Goal: Transaction & Acquisition: Subscribe to service/newsletter

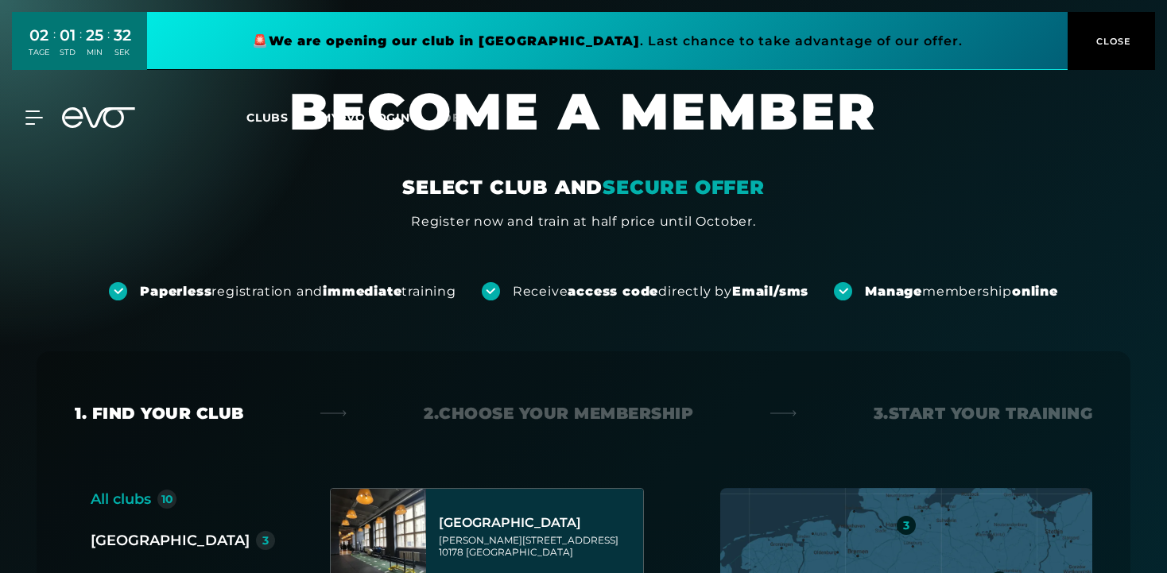
click at [101, 123] on icon at bounding box center [98, 117] width 73 height 21
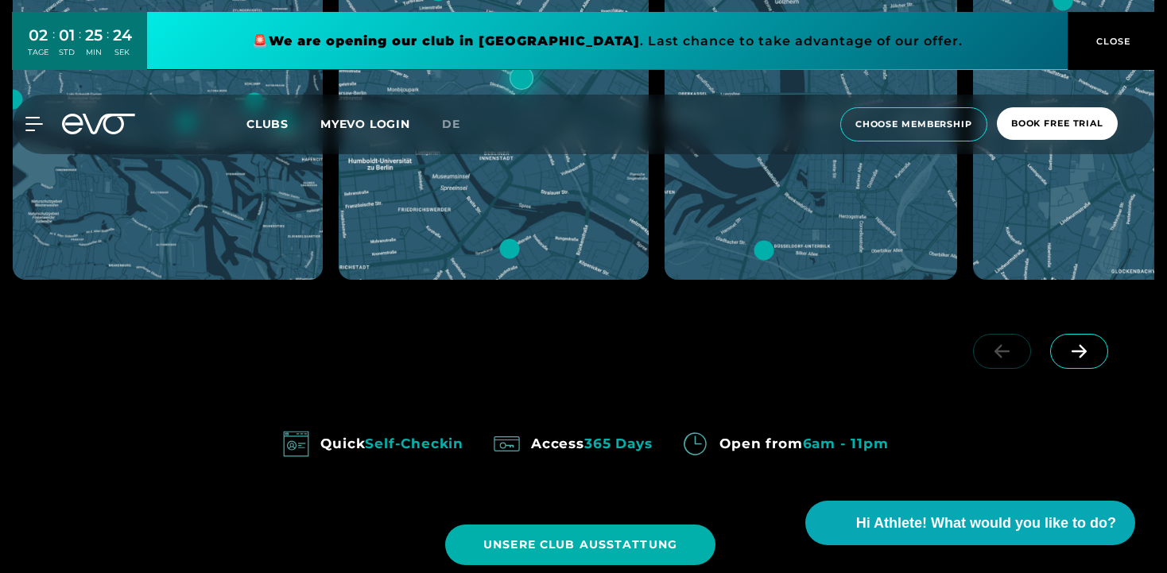
scroll to position [1068, 0]
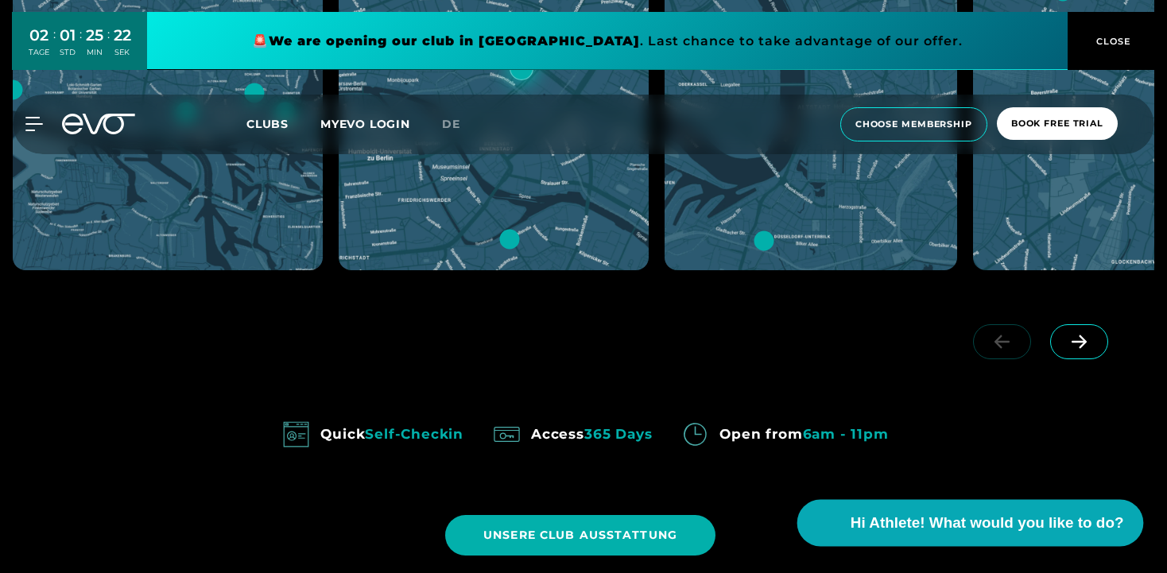
click at [927, 525] on span "Hi Athlete! What would you like to do?" at bounding box center [987, 523] width 274 height 22
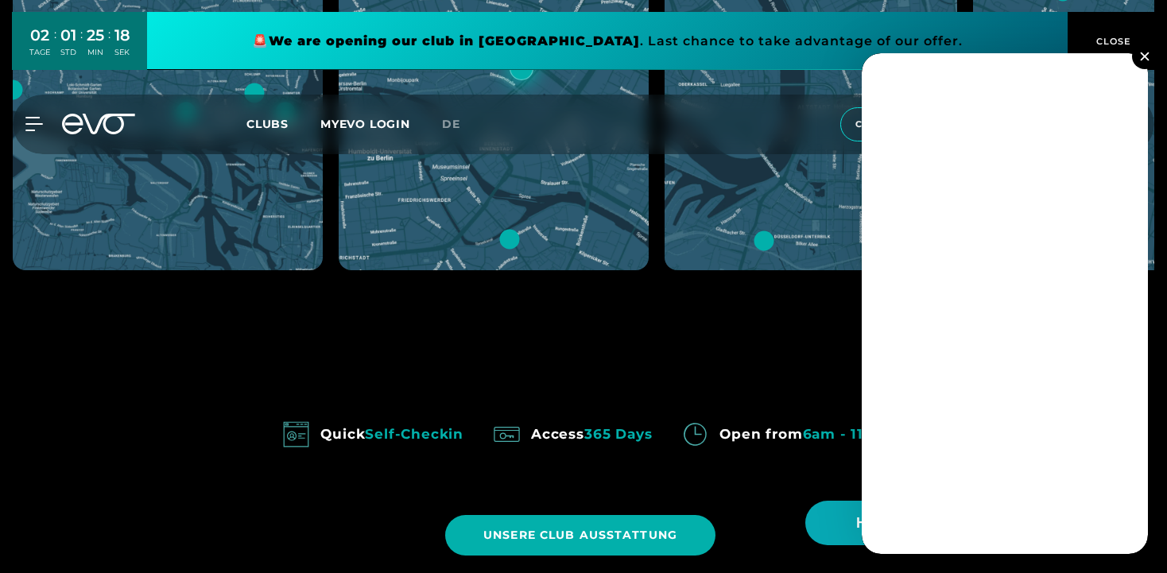
click at [1143, 54] on img at bounding box center [1144, 56] width 9 height 9
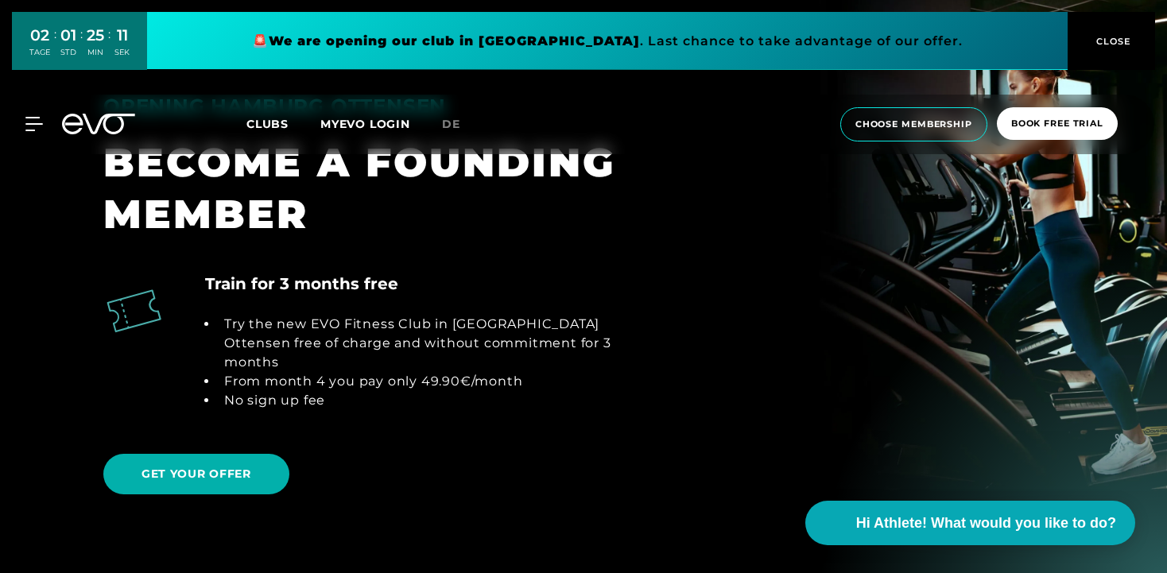
scroll to position [1093, 0]
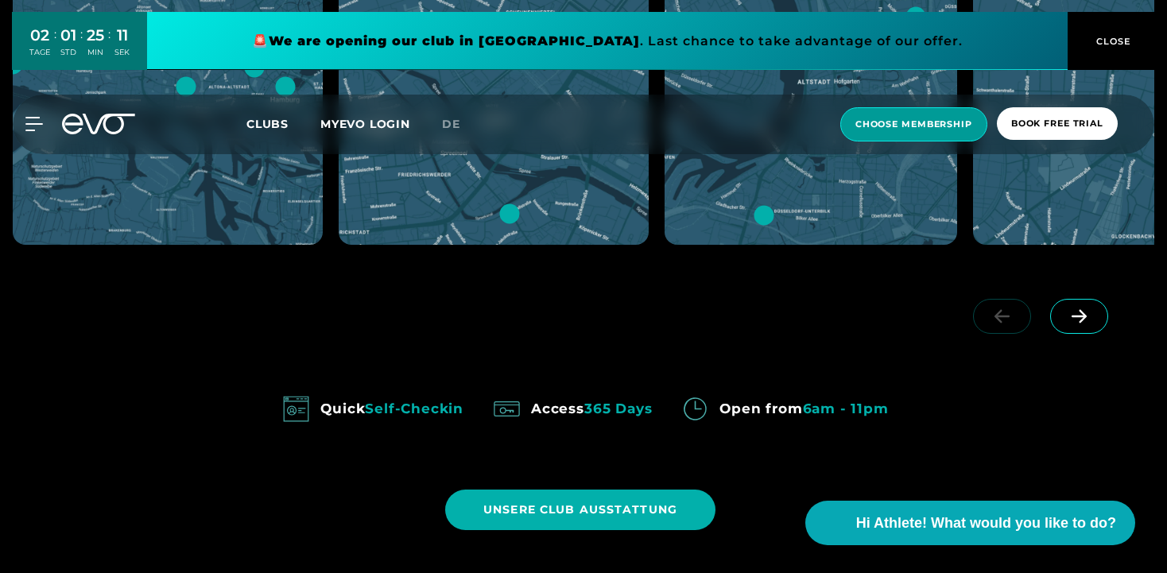
click at [862, 118] on span "choose membership" at bounding box center [914, 125] width 117 height 14
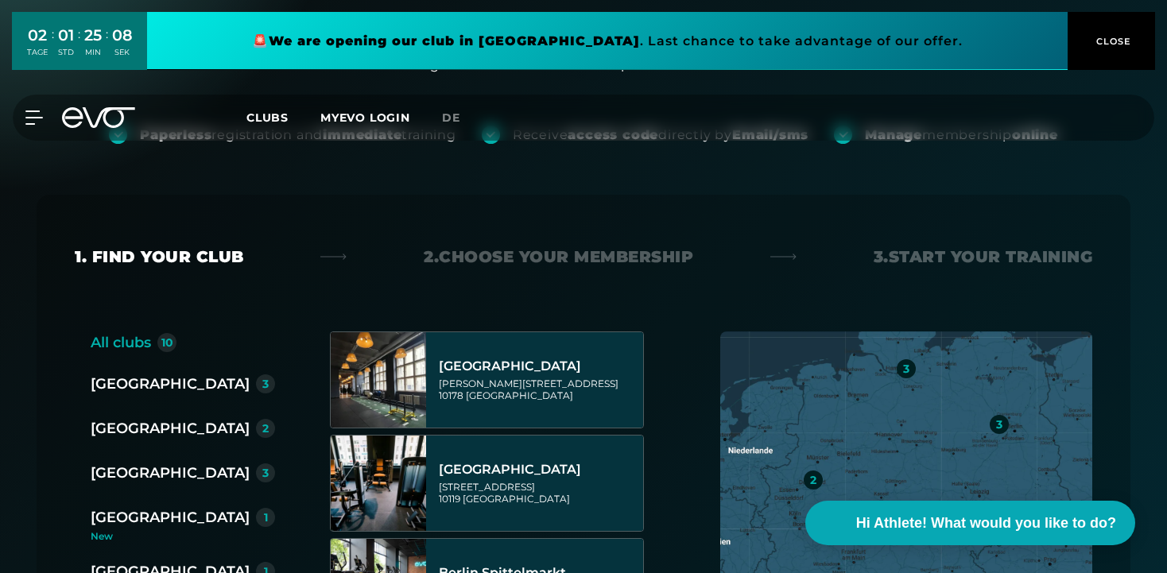
scroll to position [189, 0]
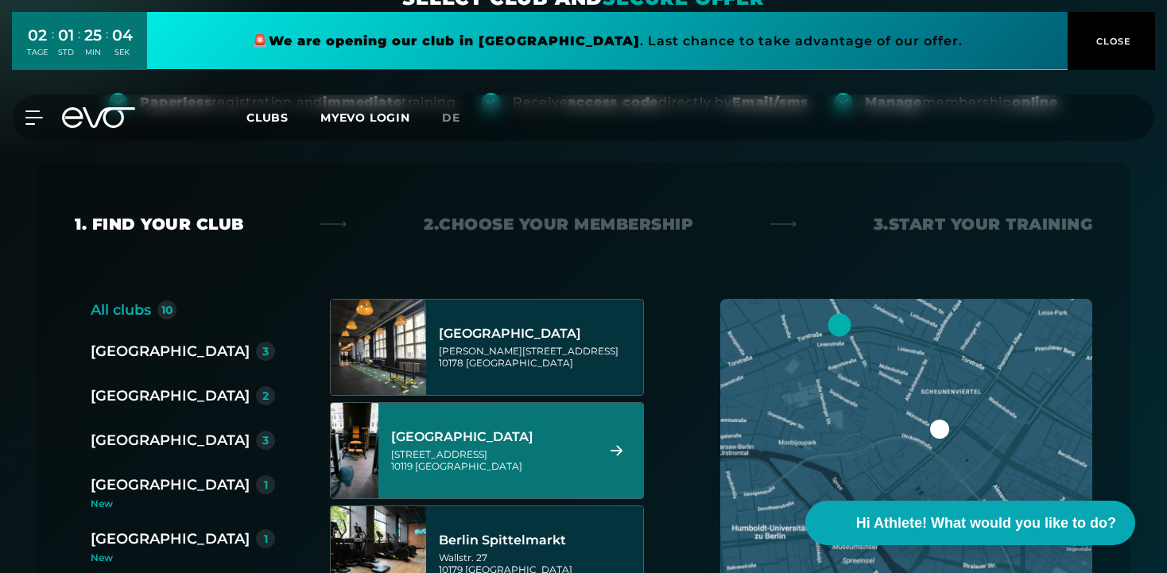
click at [512, 448] on div "[STREET_ADDRESS]" at bounding box center [491, 460] width 200 height 24
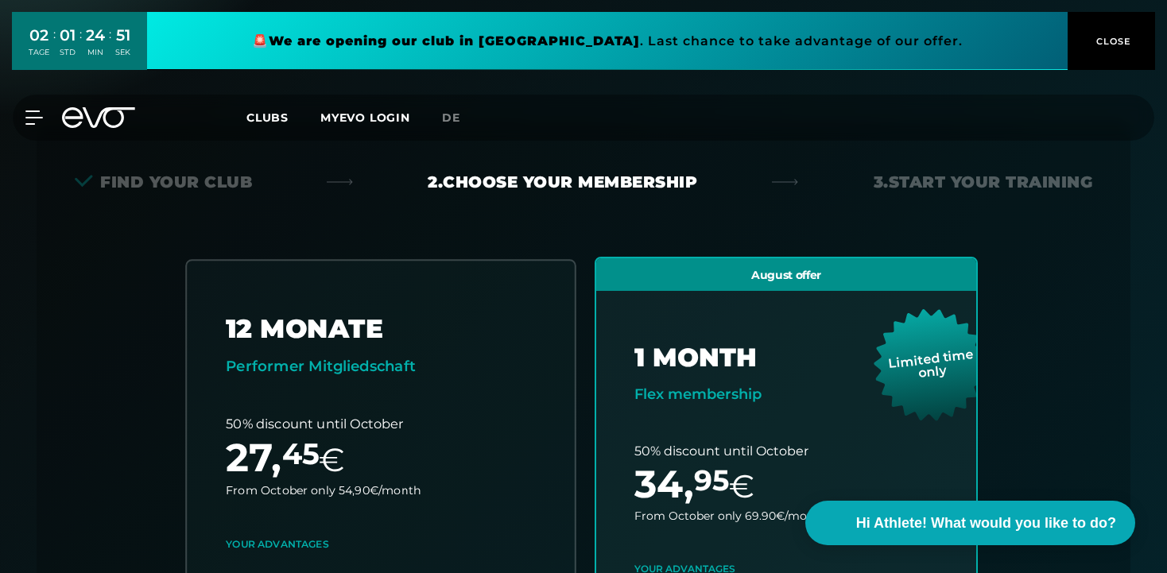
scroll to position [214, 0]
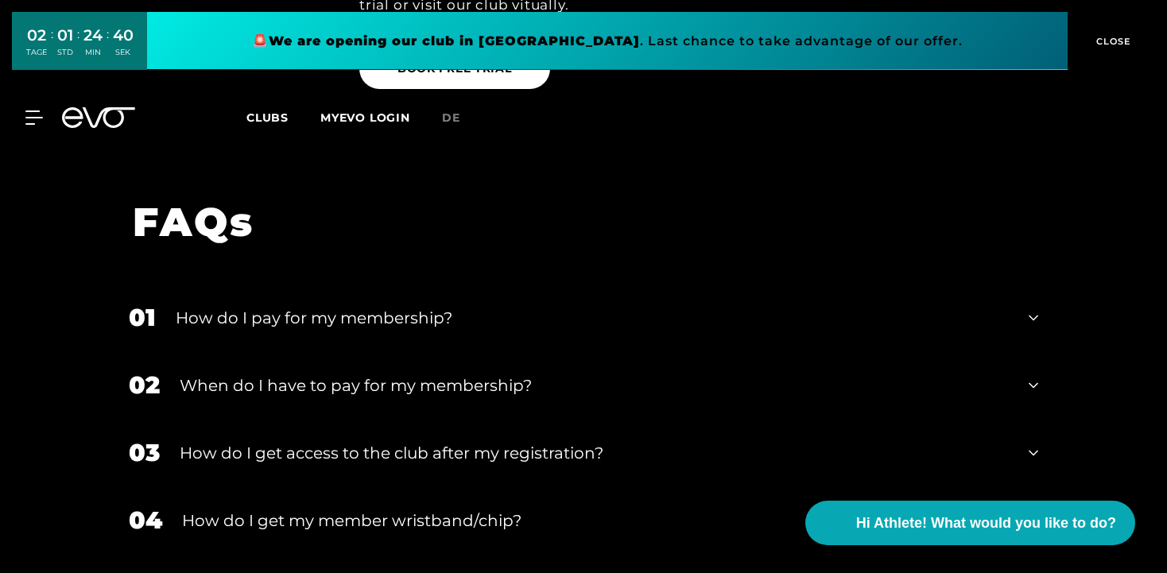
scroll to position [2494, 0]
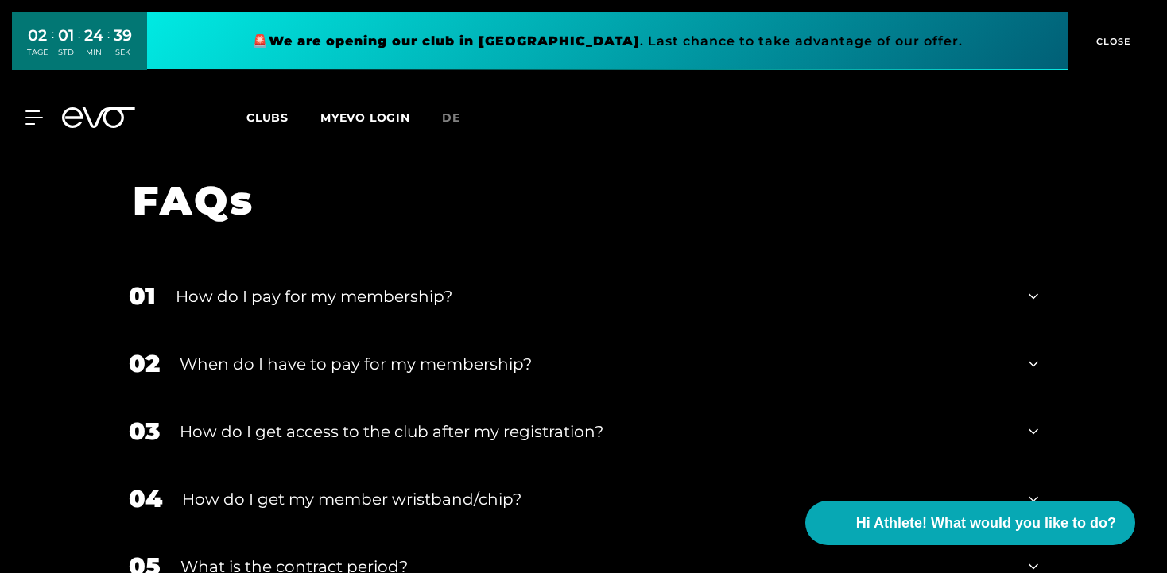
click at [635, 285] on div "How do I pay for my membership?" at bounding box center [592, 297] width 833 height 24
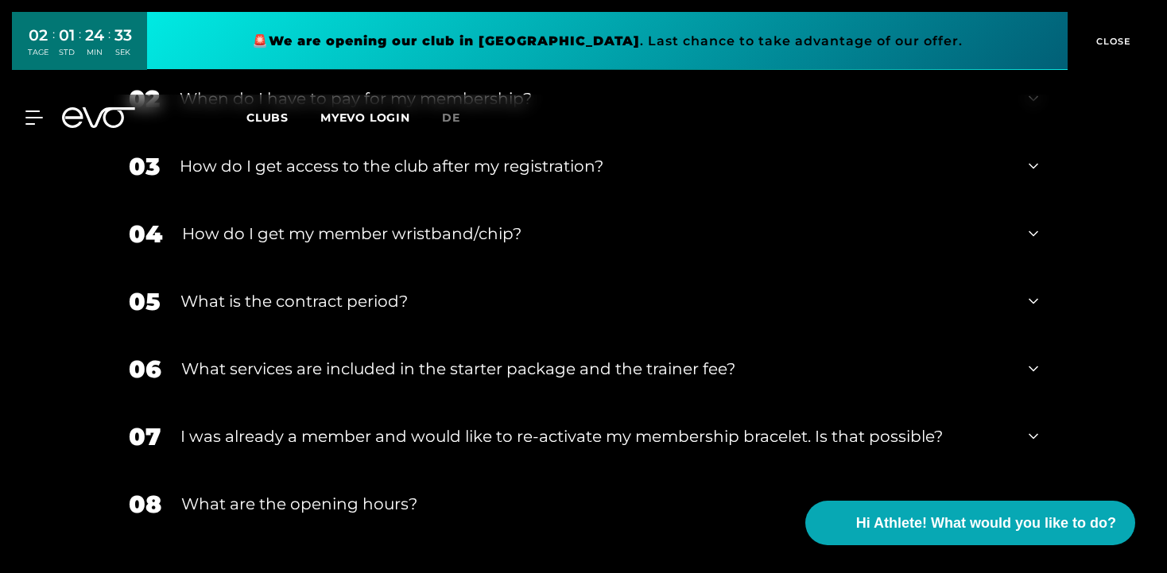
scroll to position [2843, 0]
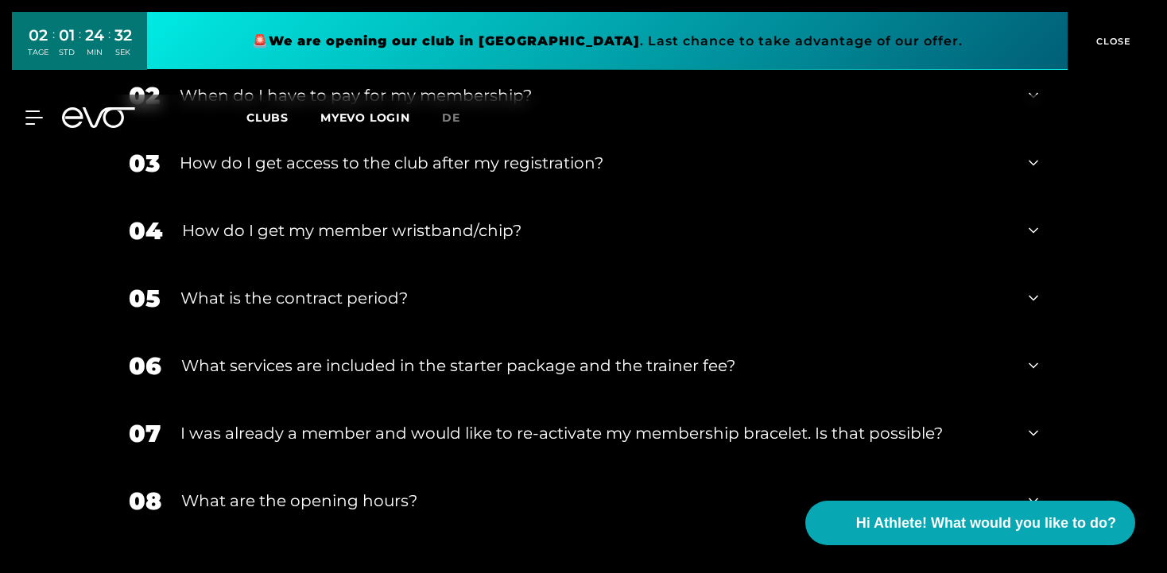
click at [635, 286] on div "What is the contract period?" at bounding box center [595, 298] width 829 height 24
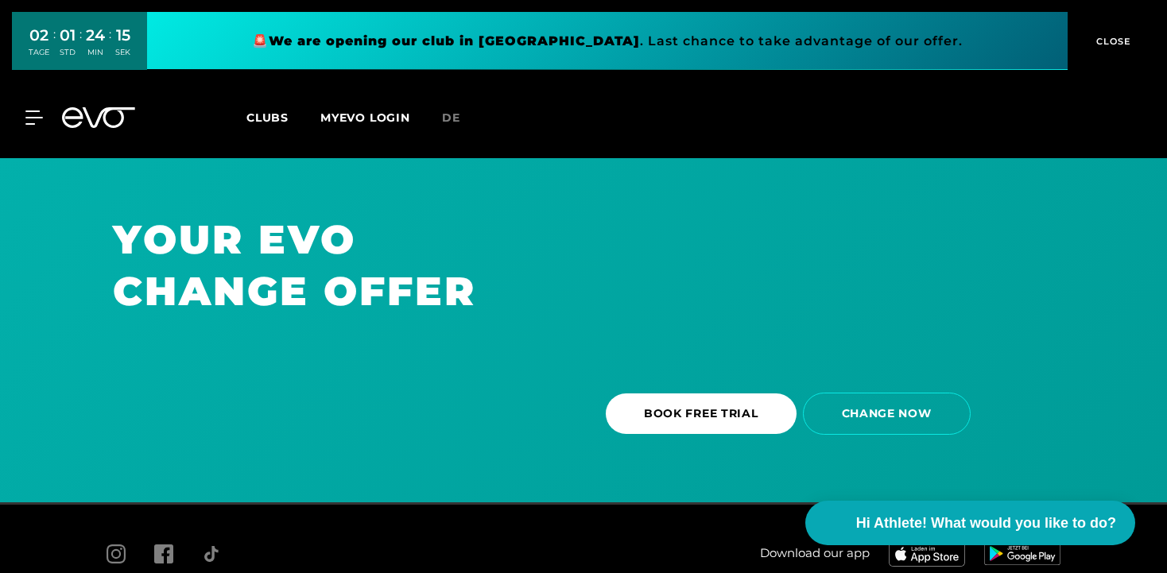
scroll to position [3442, 0]
